Goal: Check status: Check status

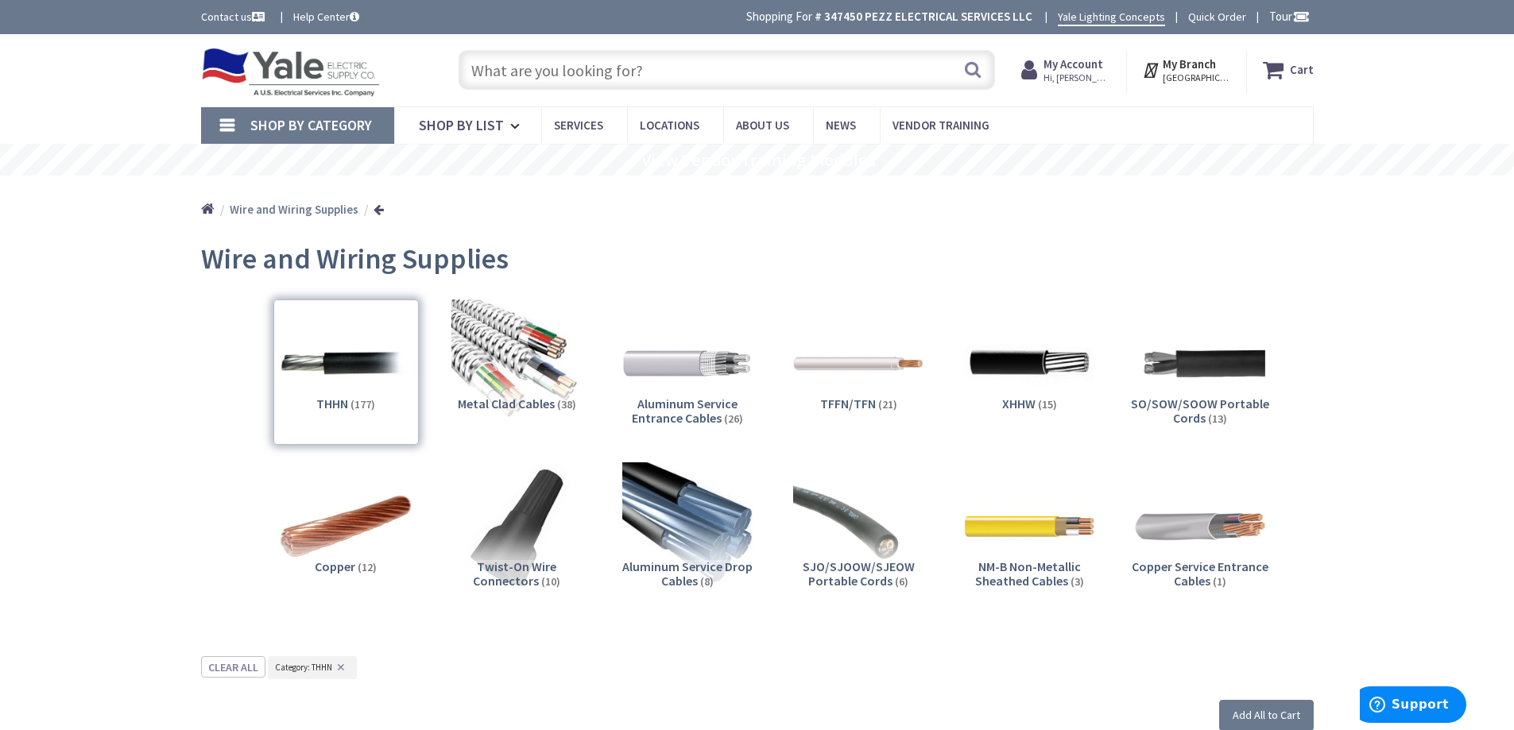
scroll to position [556, 0]
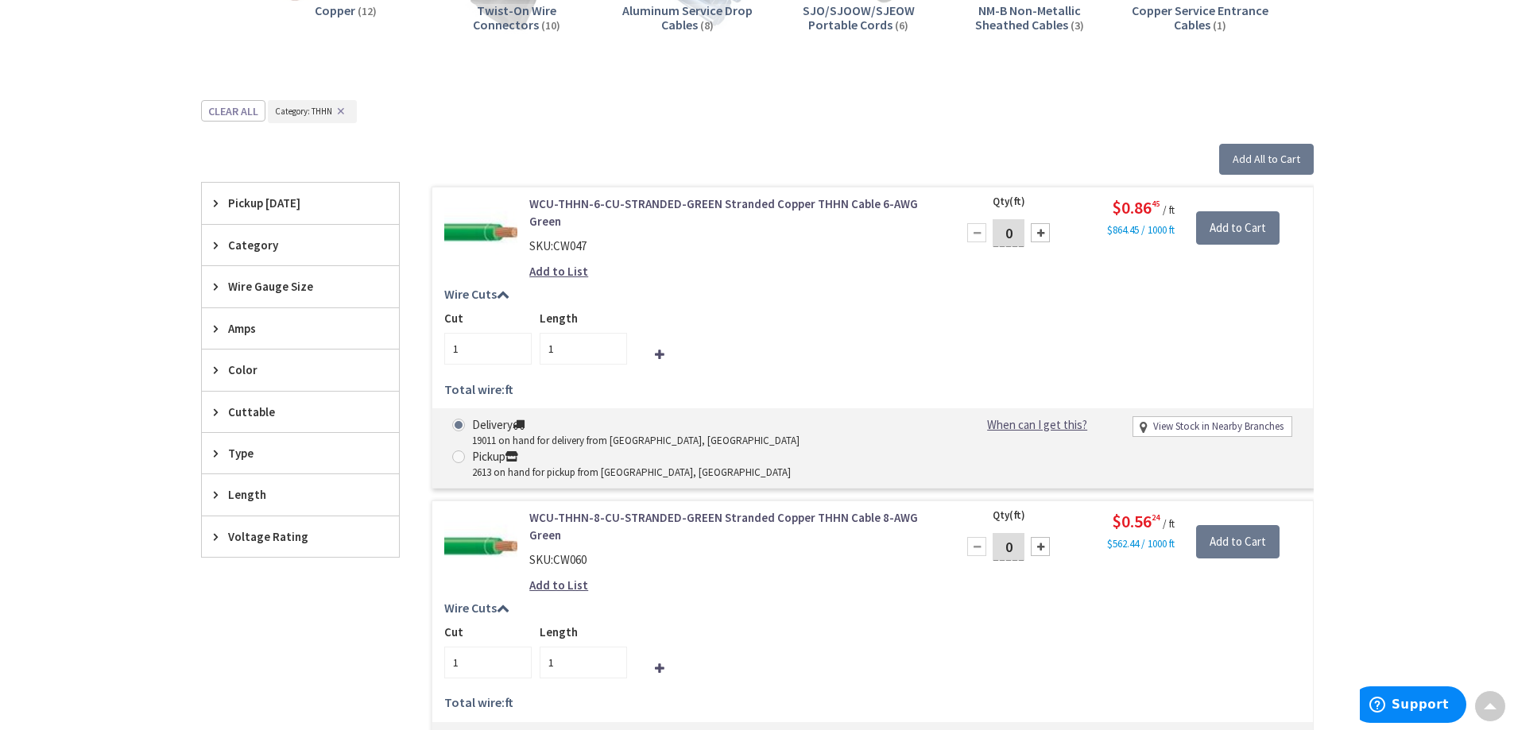
drag, startPoint x: 1470, startPoint y: 326, endPoint x: 1462, endPoint y: 328, distance: 8.3
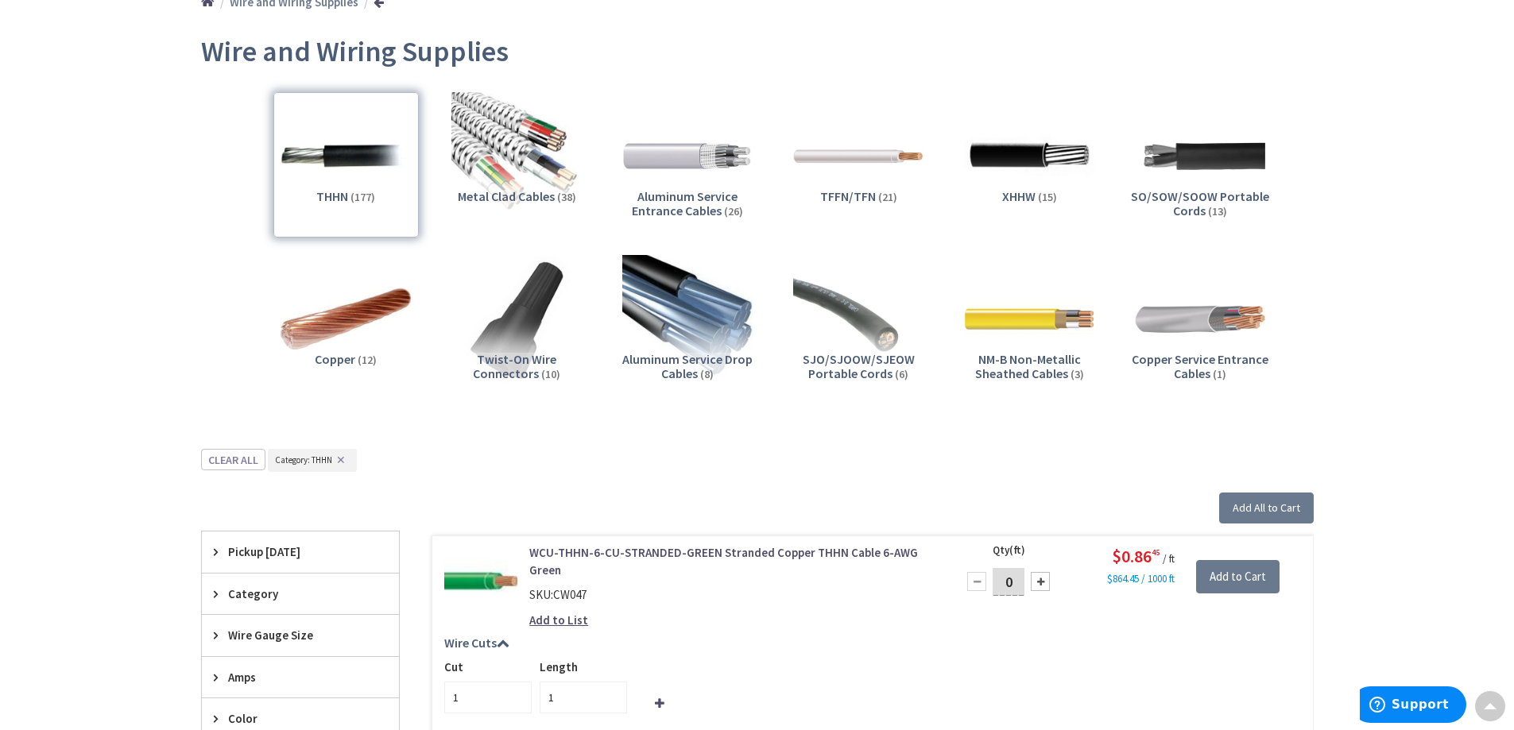
scroll to position [79, 0]
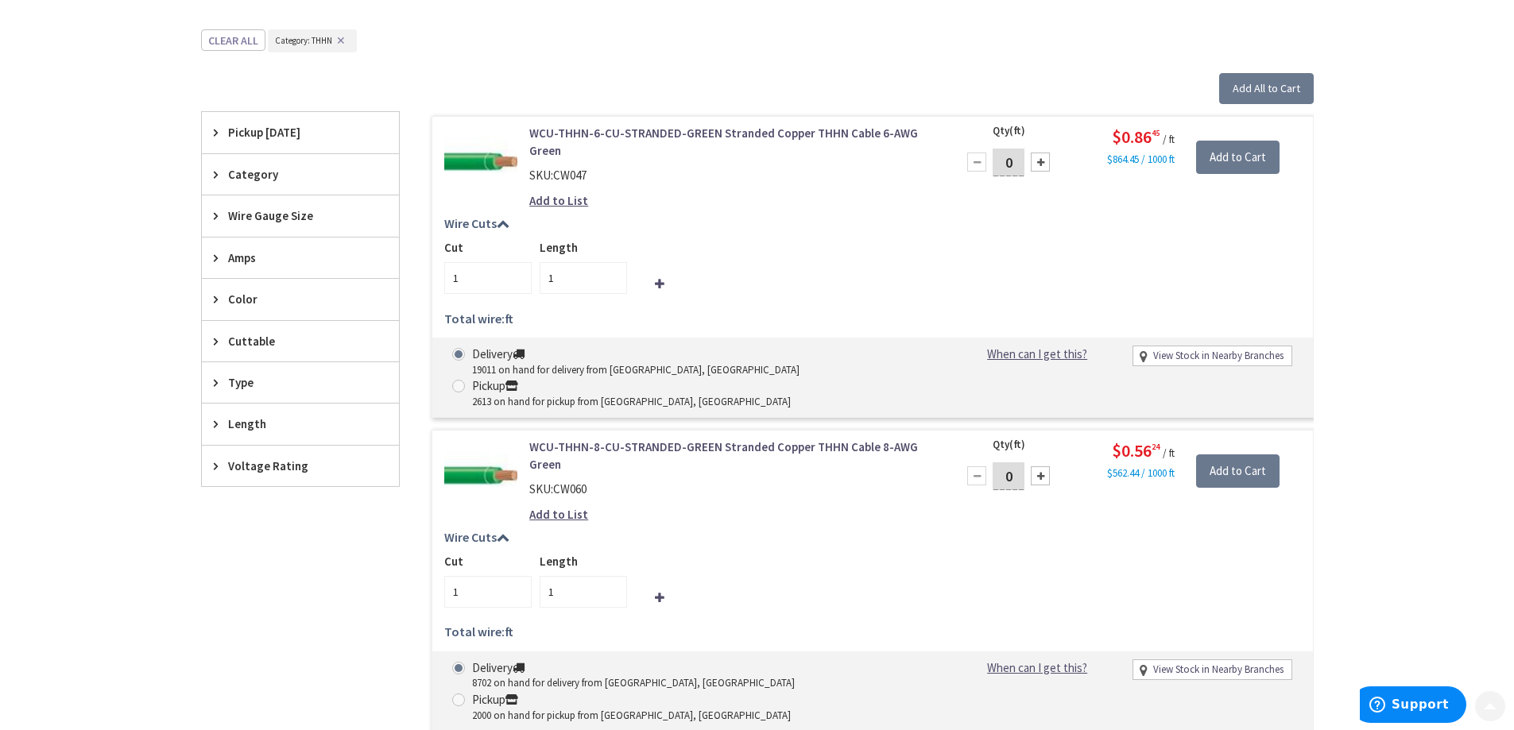
scroll to position [636, 0]
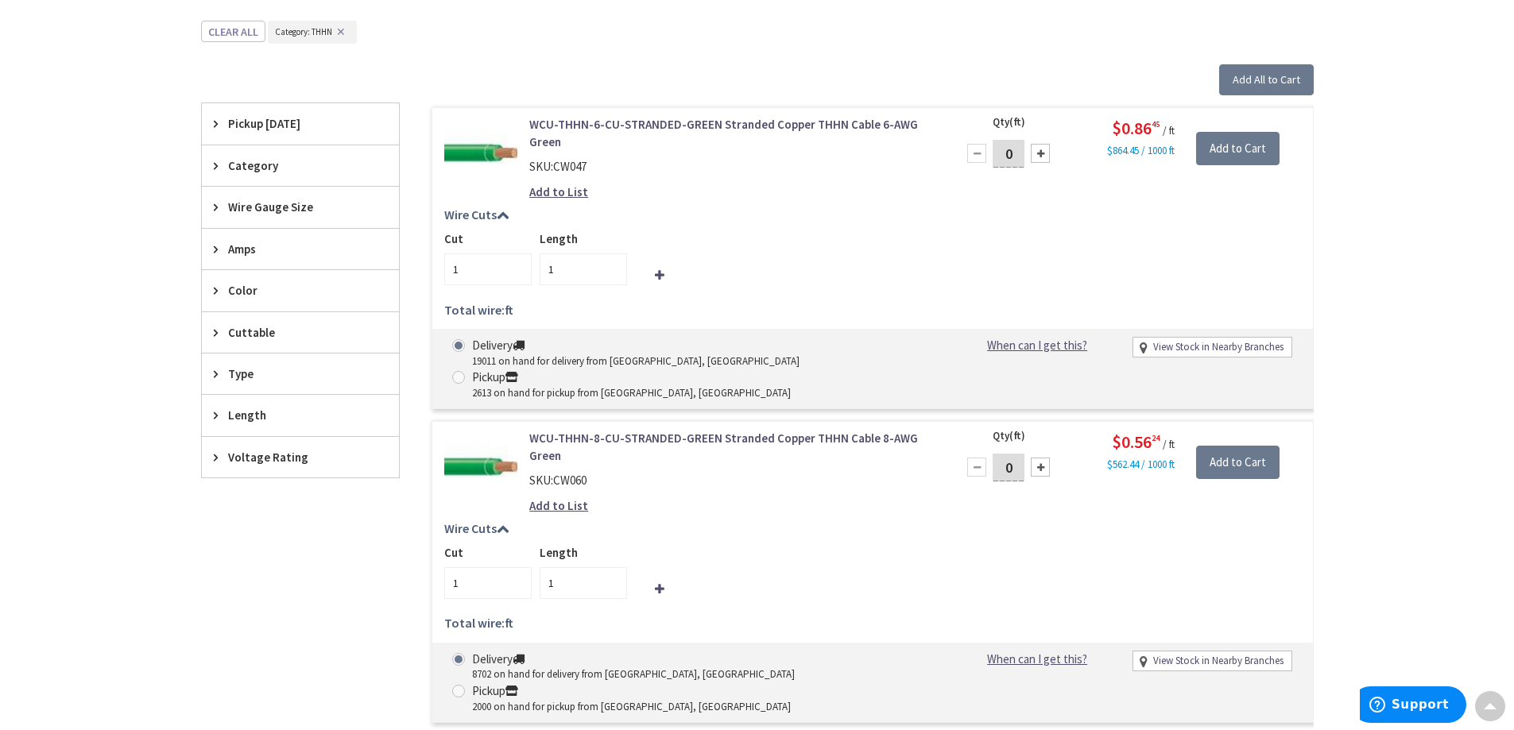
drag, startPoint x: 277, startPoint y: 606, endPoint x: 37, endPoint y: 566, distance: 243.3
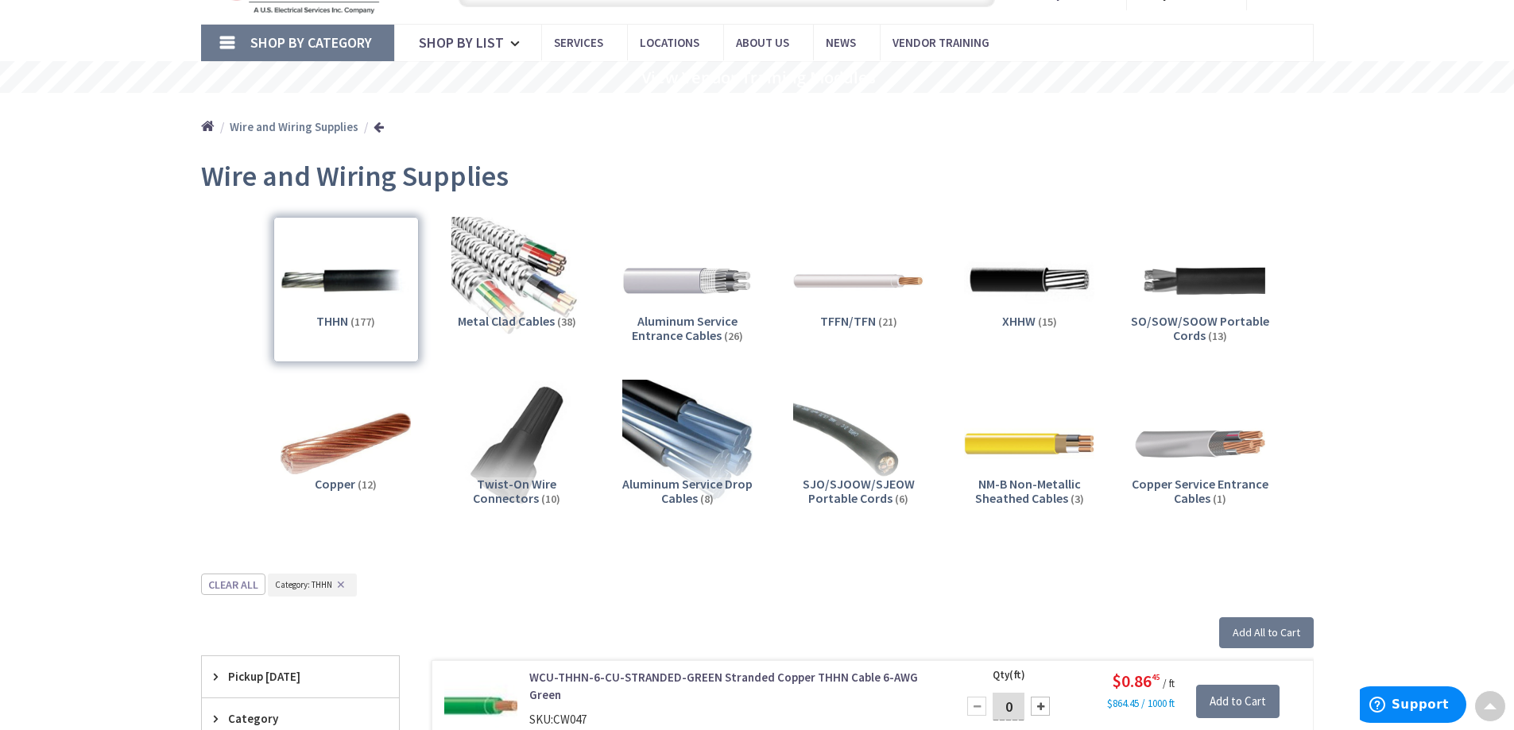
scroll to position [0, 0]
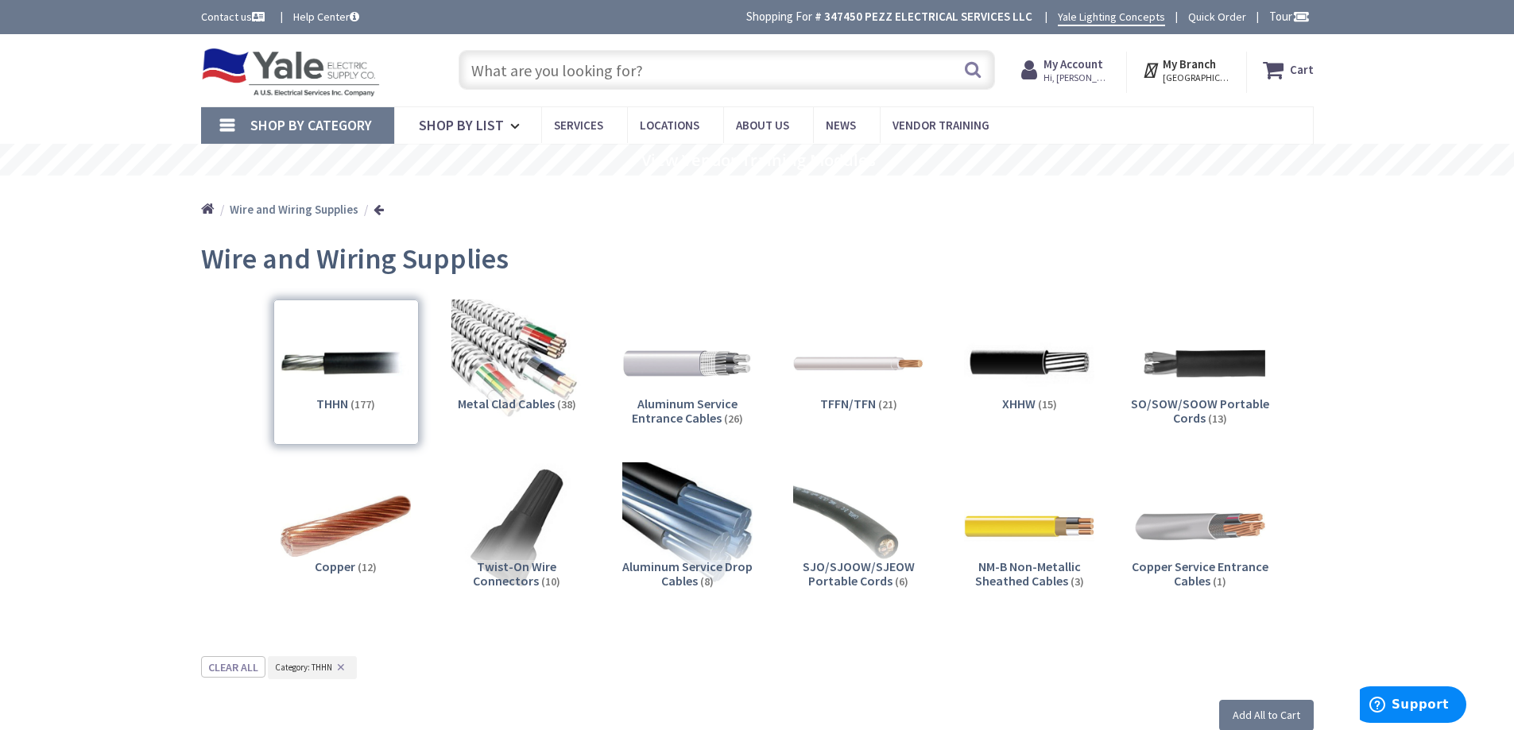
click at [1044, 77] on icon at bounding box center [1032, 70] width 22 height 29
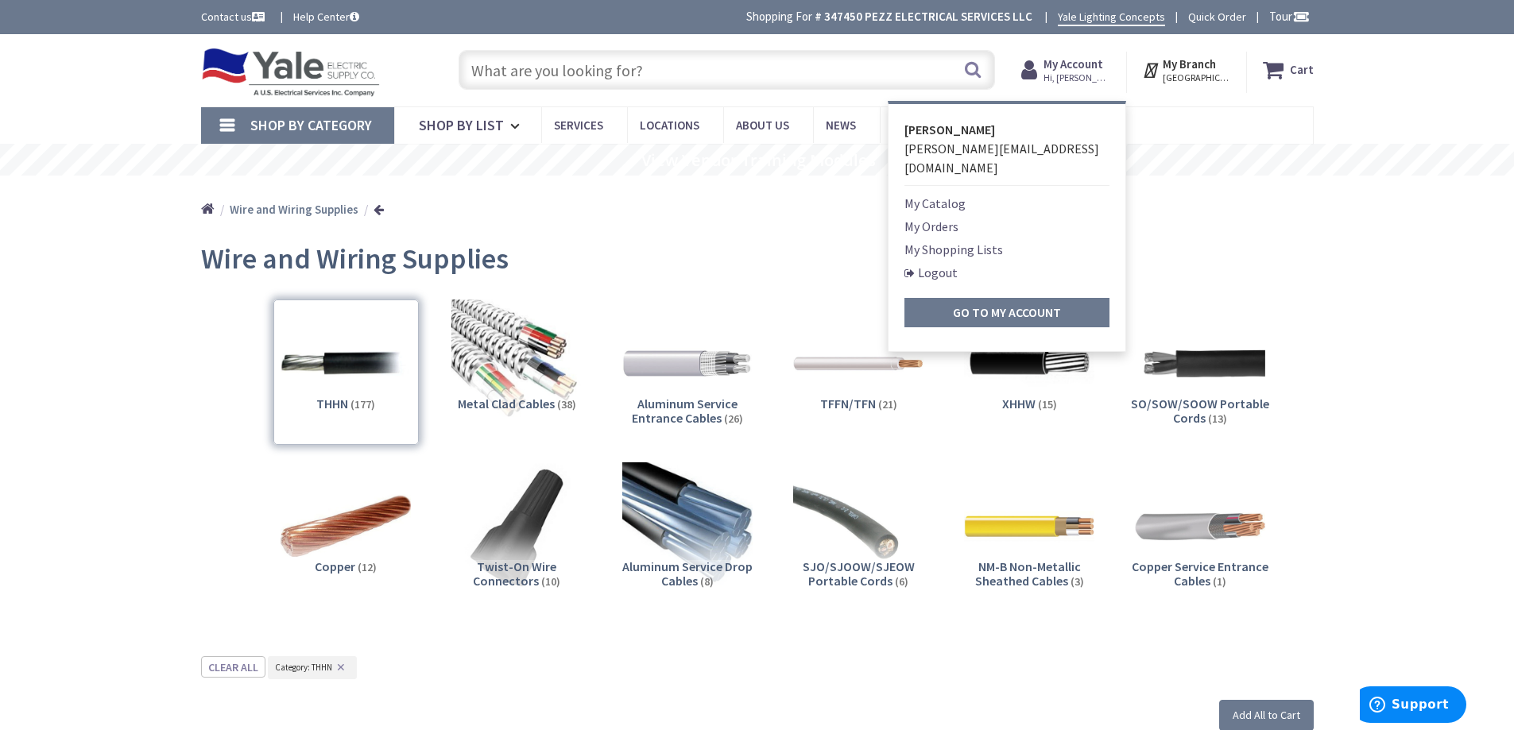
click at [939, 217] on link "My Orders" at bounding box center [931, 226] width 54 height 19
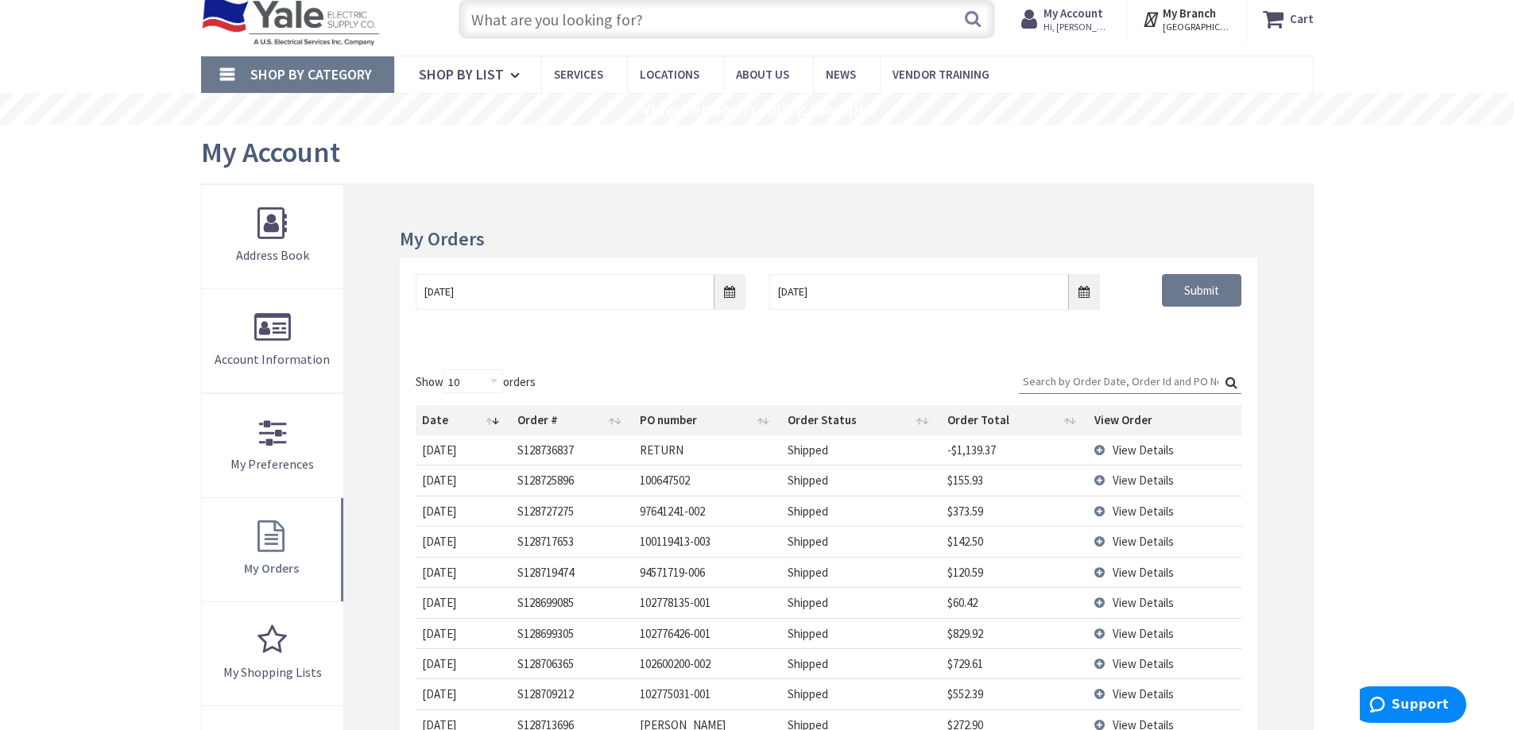
scroll to position [79, 0]
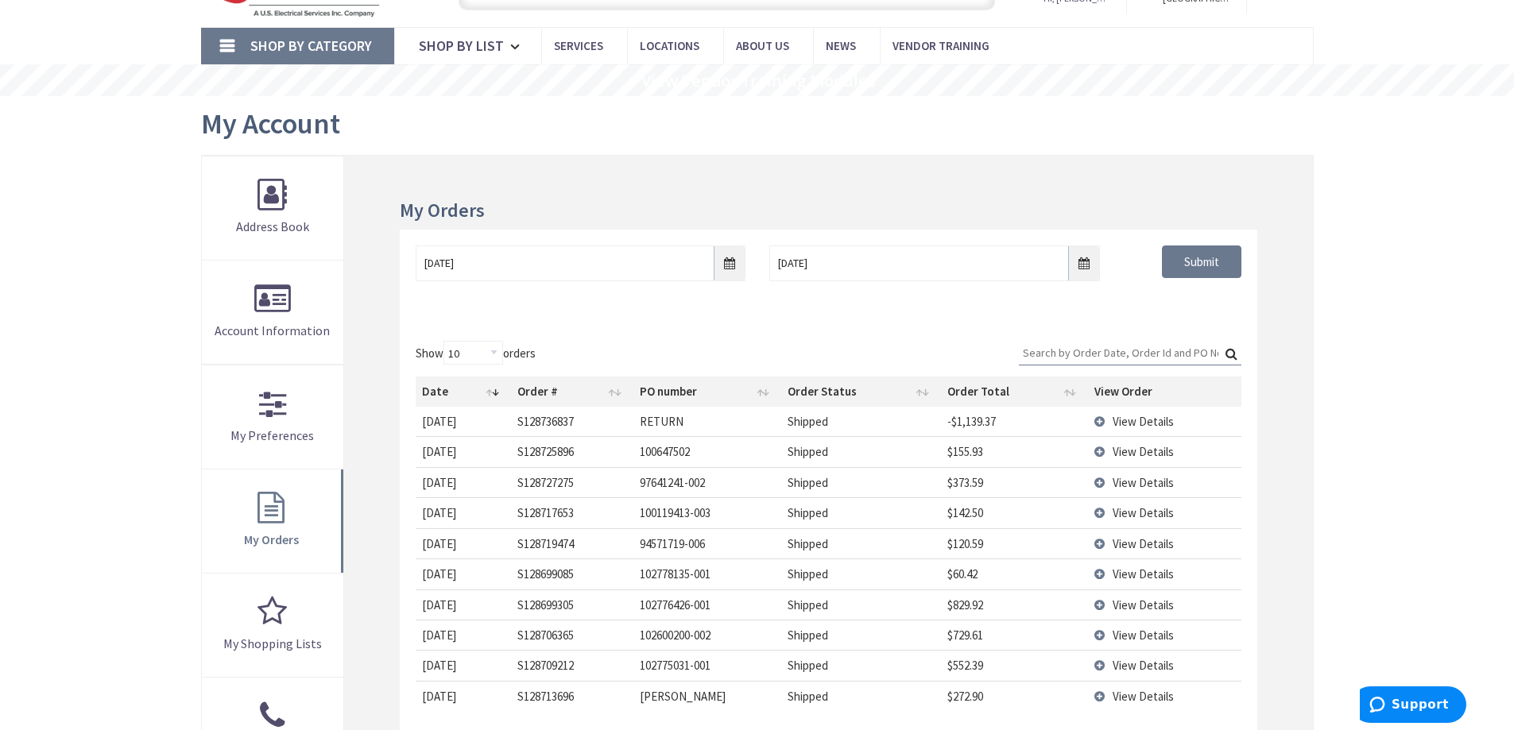
type input "[GEOGRAPHIC_DATA], [GEOGRAPHIC_DATA]"
click at [1093, 422] on td "View Details" at bounding box center [1164, 421] width 153 height 29
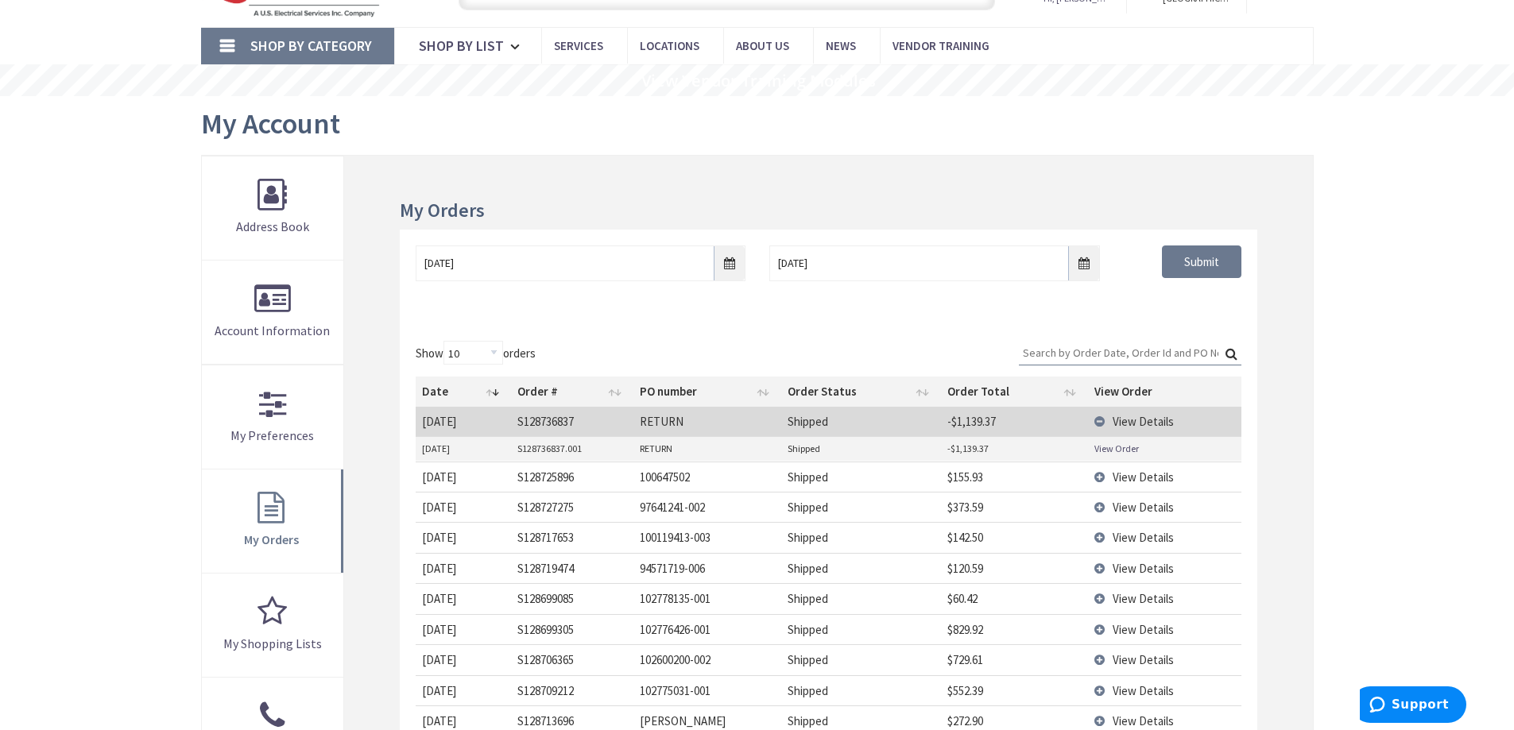
click at [1106, 447] on link "View Order" at bounding box center [1116, 449] width 45 height 14
